Goal: Task Accomplishment & Management: Complete application form

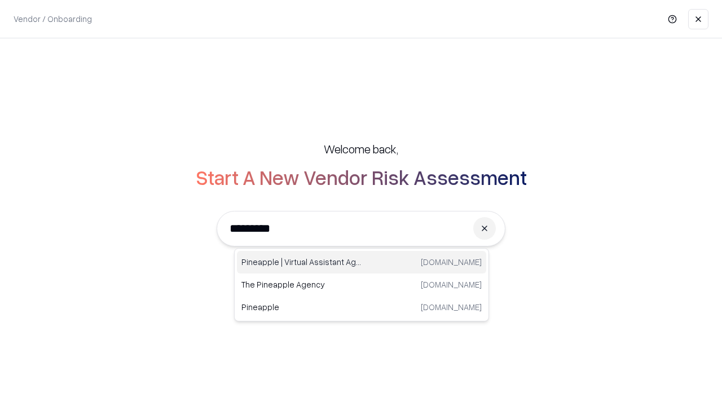
click at [362, 262] on div "Pineapple | Virtual Assistant Agency [DOMAIN_NAME]" at bounding box center [361, 262] width 249 height 23
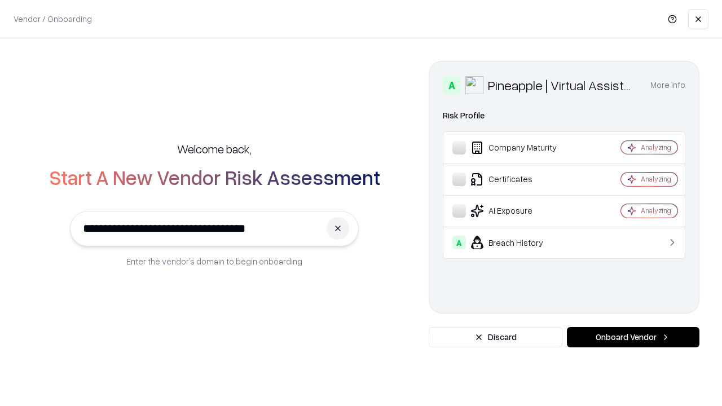
type input "**********"
click at [633, 337] on button "Onboard Vendor" at bounding box center [633, 337] width 133 height 20
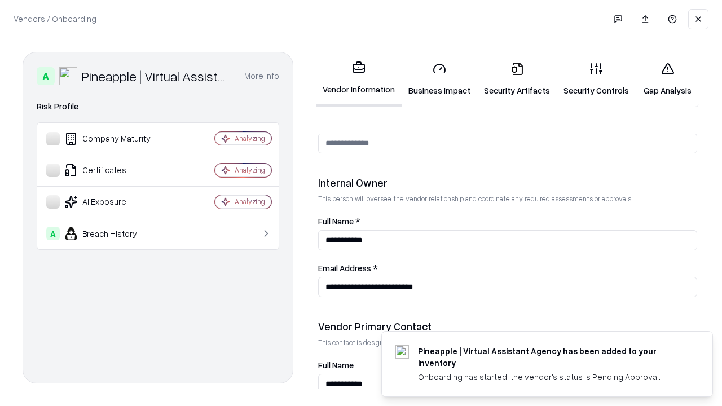
scroll to position [585, 0]
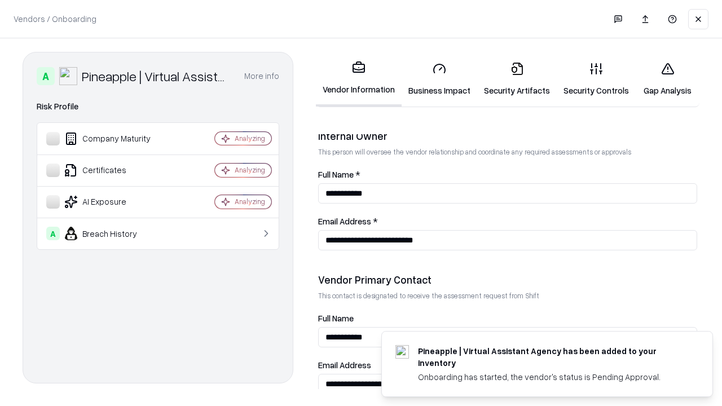
click at [517, 79] on link "Security Artifacts" at bounding box center [517, 79] width 80 height 52
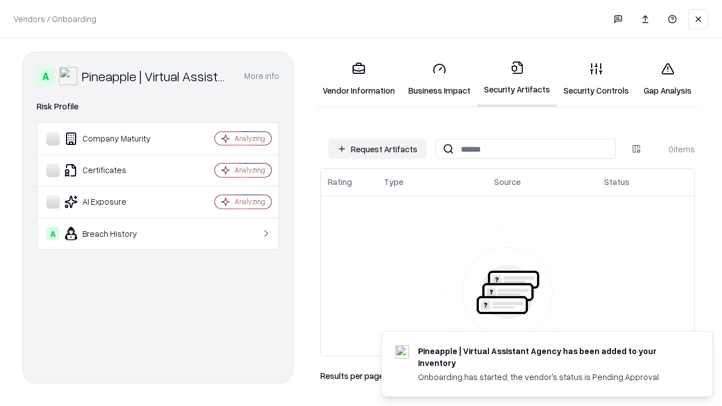
click at [378, 149] on button "Request Artifacts" at bounding box center [377, 149] width 98 height 20
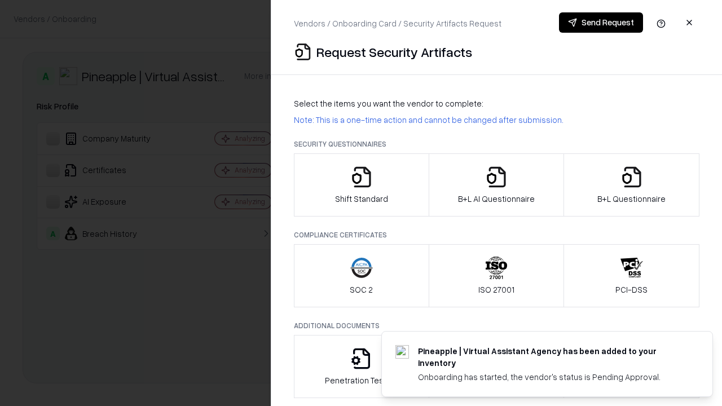
click at [632, 185] on icon "button" at bounding box center [632, 177] width 23 height 23
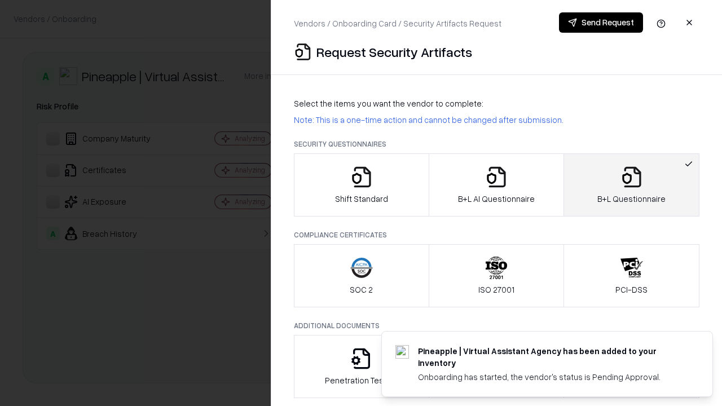
click at [496, 185] on icon "button" at bounding box center [496, 177] width 23 height 23
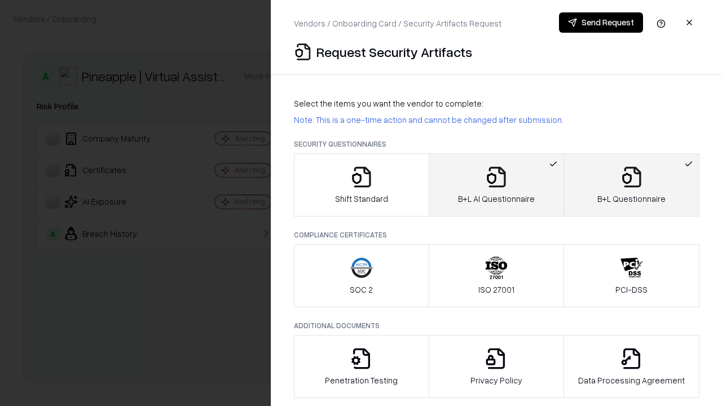
click at [601, 23] on button "Send Request" at bounding box center [601, 22] width 84 height 20
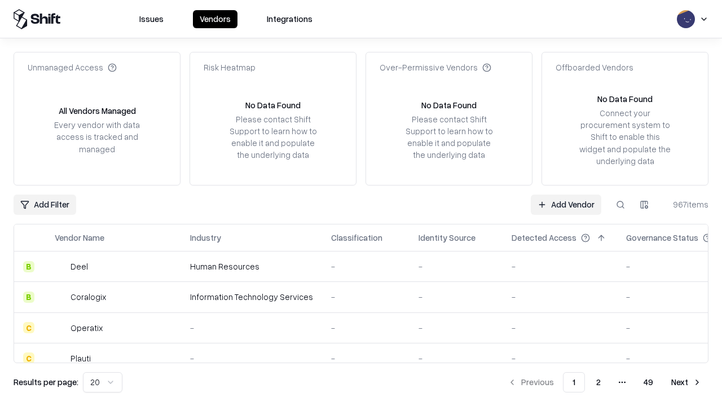
click at [621, 204] on button at bounding box center [621, 205] width 20 height 20
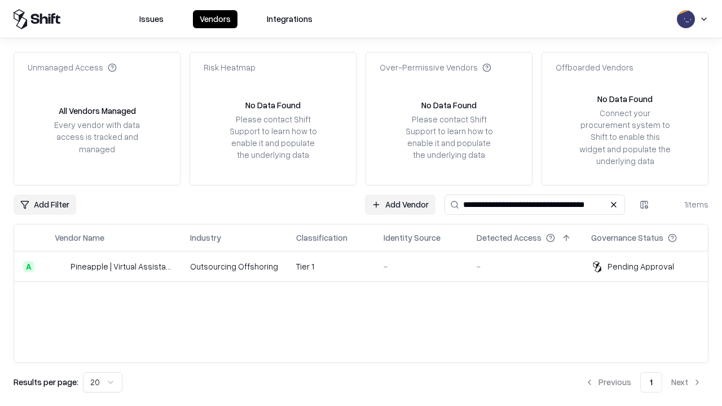
type input "**********"
click at [368, 266] on td "Tier 1" at bounding box center [330, 267] width 87 height 30
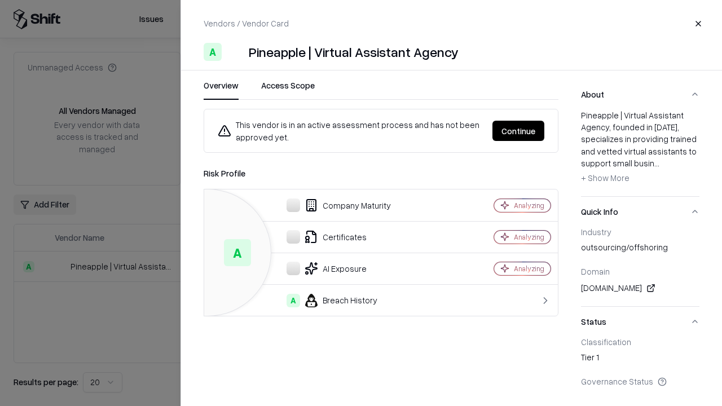
click at [519, 131] on button "Continue" at bounding box center [519, 131] width 52 height 20
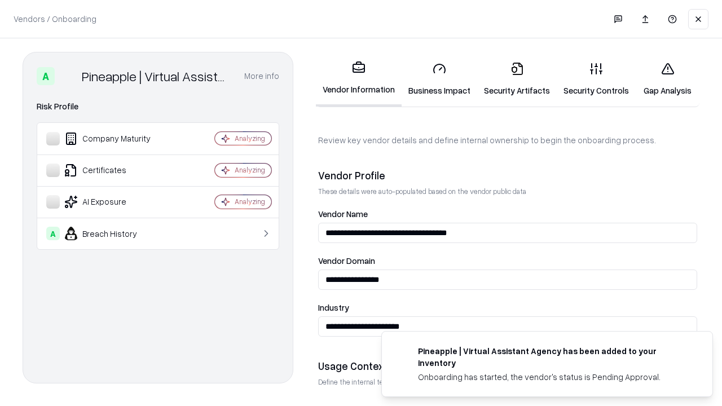
click at [517, 79] on link "Security Artifacts" at bounding box center [517, 79] width 80 height 52
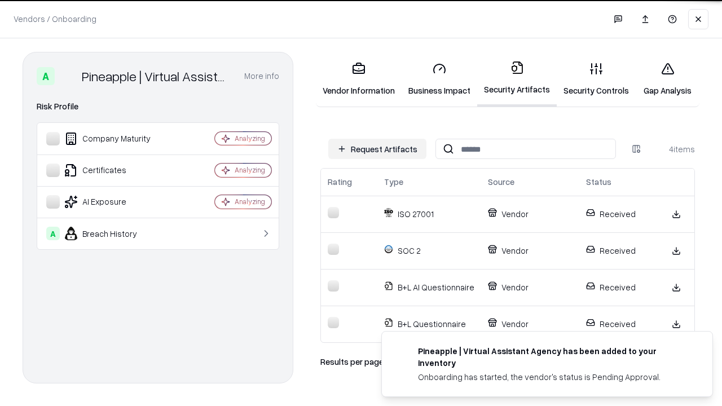
click at [668, 79] on link "Gap Analysis" at bounding box center [668, 79] width 64 height 52
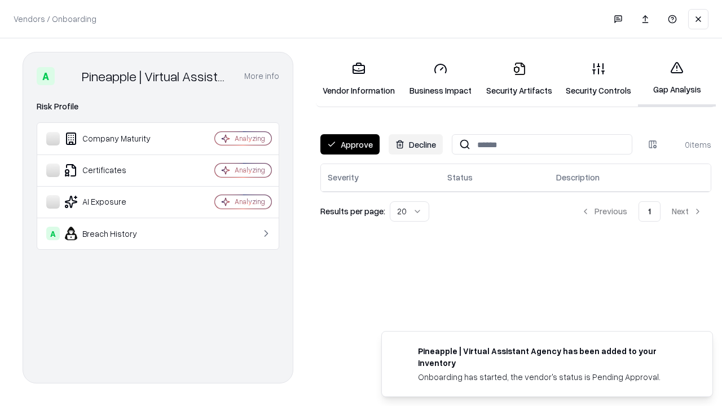
click at [350, 144] on button "Approve" at bounding box center [350, 144] width 59 height 20
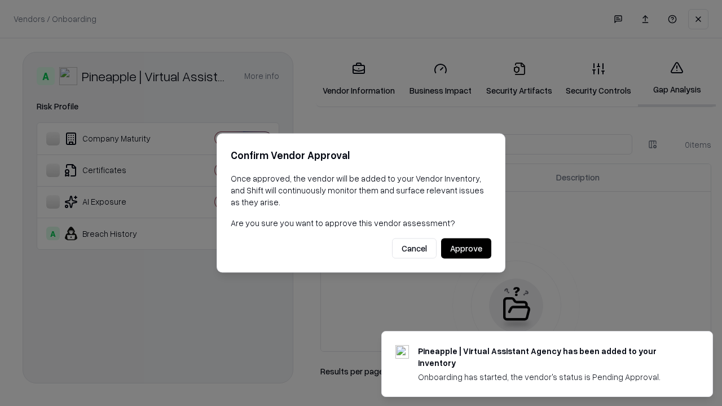
click at [466, 248] on button "Approve" at bounding box center [466, 249] width 50 height 20
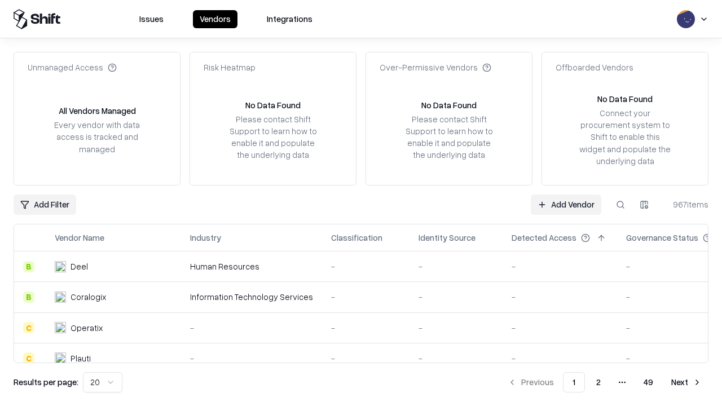
type input "**********"
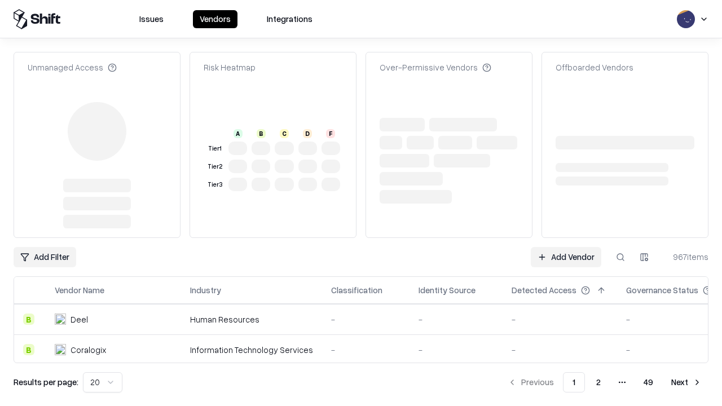
click at [566, 247] on link "Add Vendor" at bounding box center [566, 257] width 71 height 20
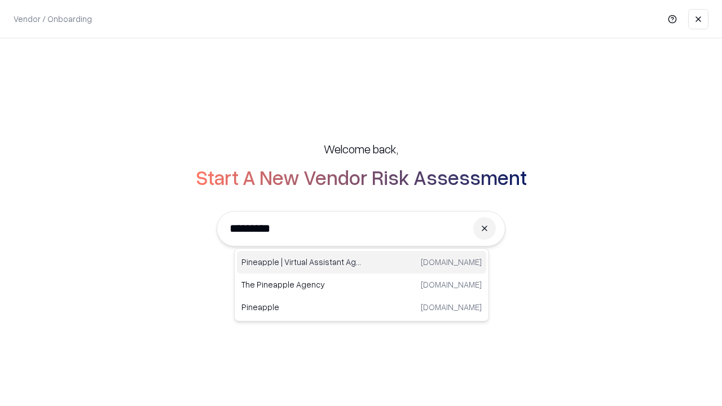
click at [362, 262] on div "Pineapple | Virtual Assistant Agency [DOMAIN_NAME]" at bounding box center [361, 262] width 249 height 23
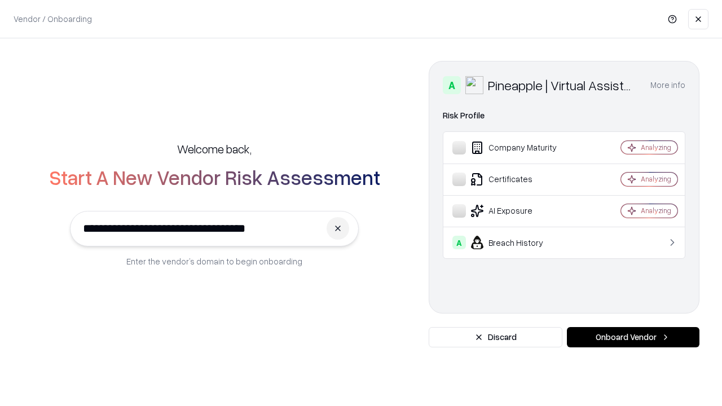
type input "**********"
click at [633, 337] on button "Onboard Vendor" at bounding box center [633, 337] width 133 height 20
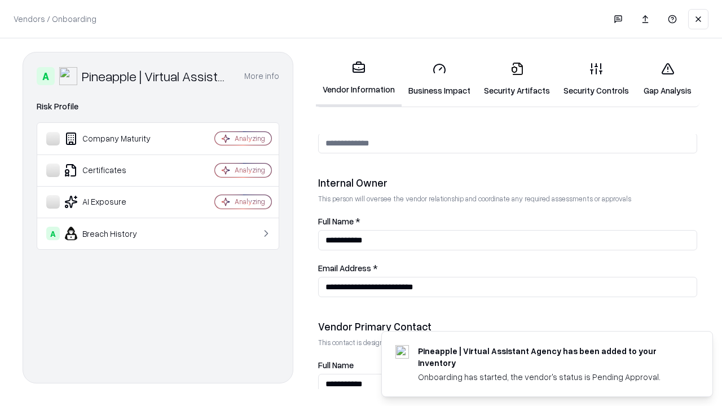
scroll to position [585, 0]
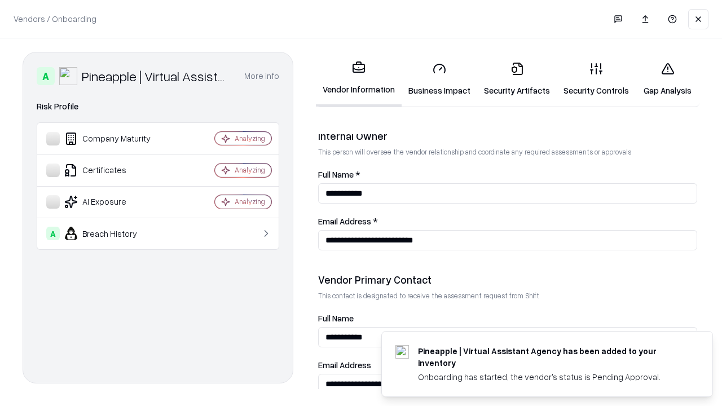
click at [668, 79] on link "Gap Analysis" at bounding box center [668, 79] width 64 height 52
